Goal: Purchase product/service

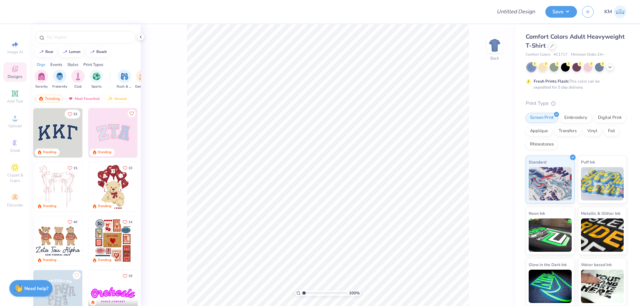
click at [555, 48] on div "Comfort Colors Adult Heavyweight T-Shirt" at bounding box center [576, 41] width 101 height 18
click at [552, 46] on icon at bounding box center [551, 45] width 3 height 3
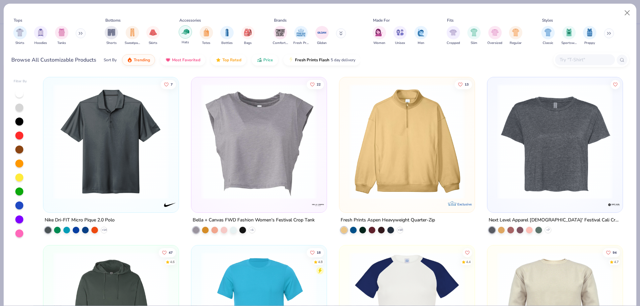
click at [190, 37] on div "filter for Hats" at bounding box center [185, 31] width 13 height 13
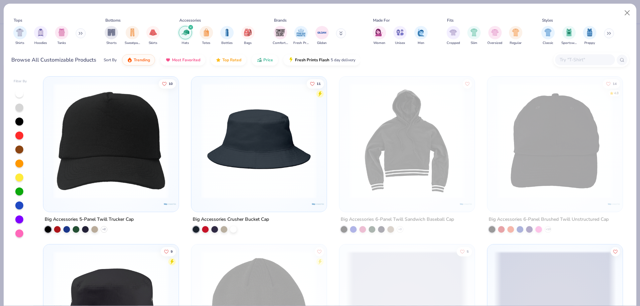
scroll to position [3000, 0]
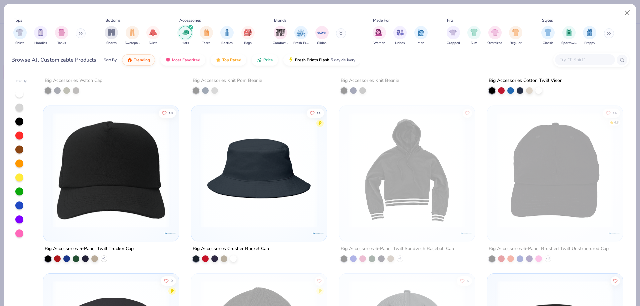
click at [144, 146] on img at bounding box center [111, 169] width 122 height 115
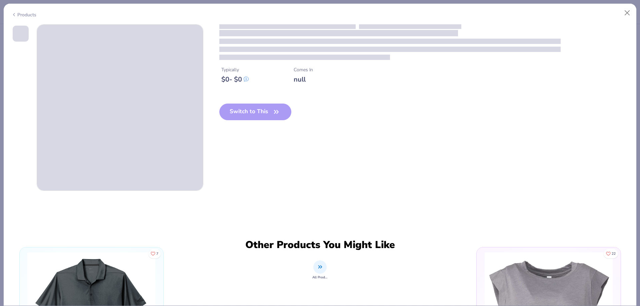
click at [256, 119] on div "Switch to This" at bounding box center [255, 117] width 72 height 27
click at [257, 113] on div "Switch to This" at bounding box center [255, 117] width 72 height 27
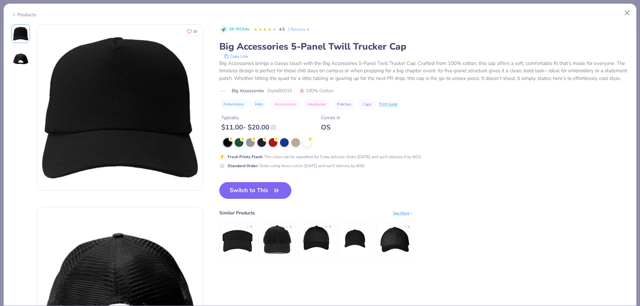
click at [257, 190] on button "Switch to This" at bounding box center [255, 190] width 72 height 17
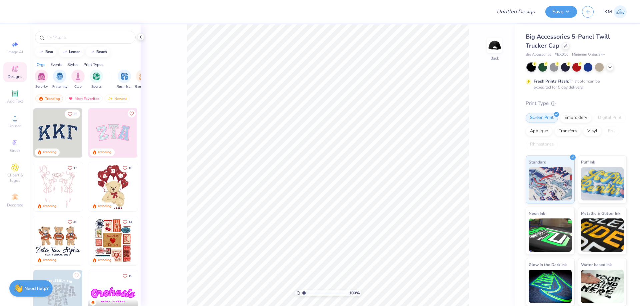
click at [70, 134] on img at bounding box center [57, 132] width 49 height 49
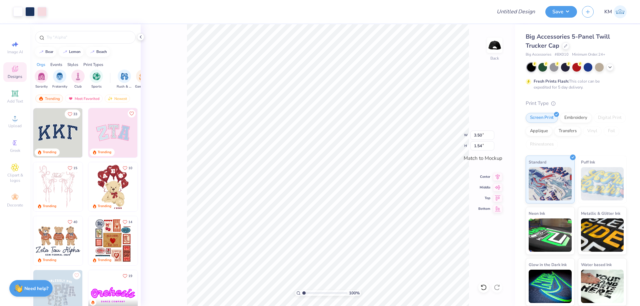
type input "3.50"
type input "1.54"
